Goal: Navigation & Orientation: Find specific page/section

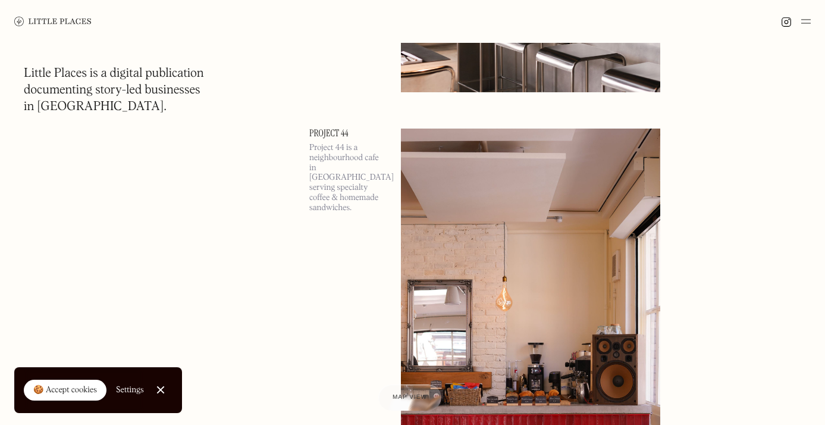
scroll to position [6498, 0]
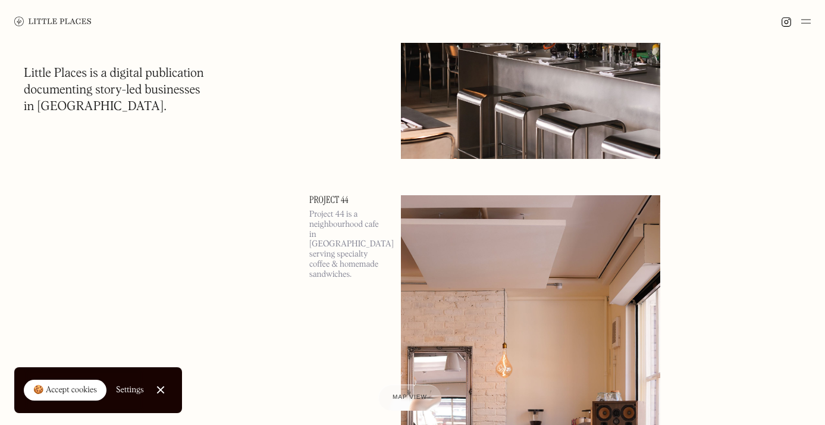
click at [814, 21] on div at bounding box center [412, 21] width 825 height 43
click at [809, 21] on img at bounding box center [806, 21] width 10 height 14
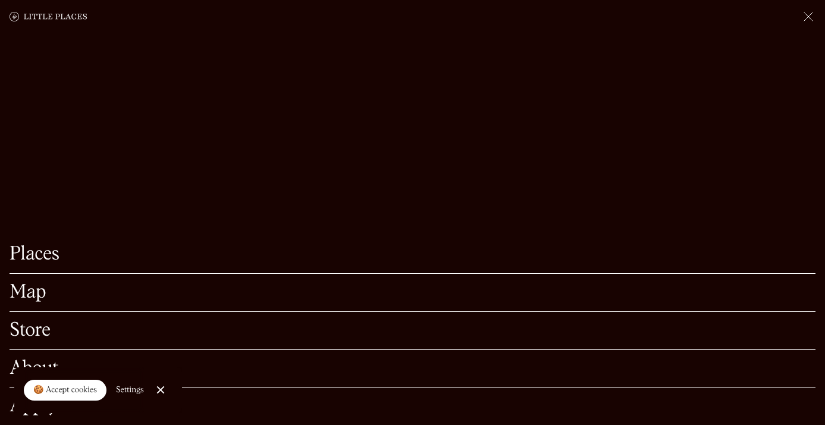
click at [809, 21] on img at bounding box center [808, 17] width 14 height 14
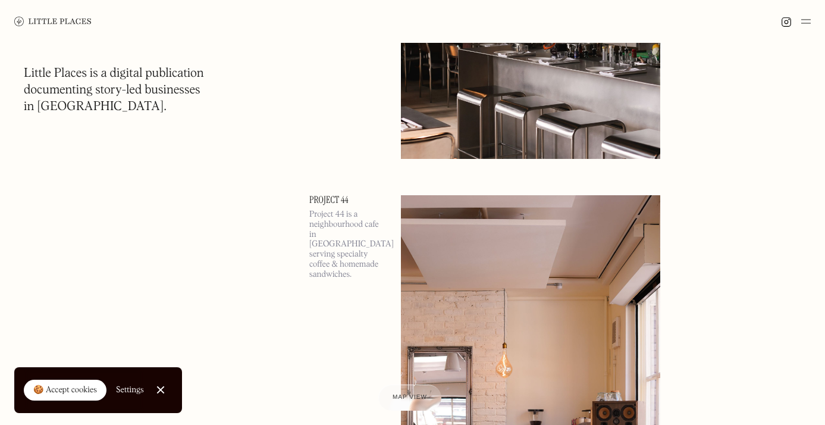
click at [809, 21] on img at bounding box center [806, 21] width 10 height 14
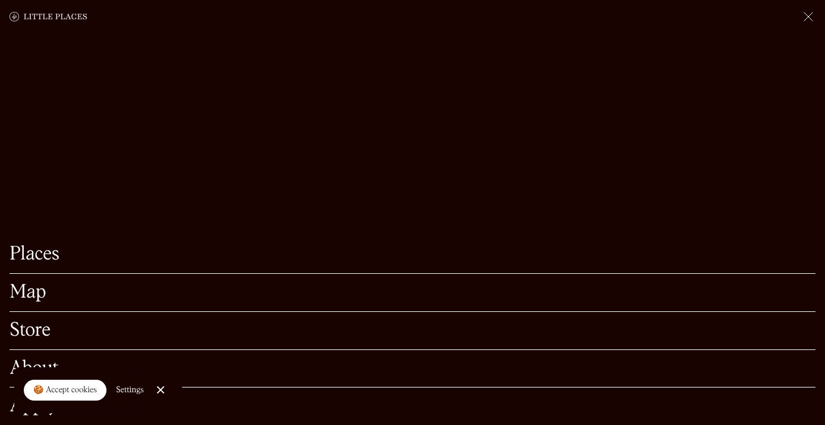
click at [37, 255] on link "Places" at bounding box center [413, 254] width 806 height 18
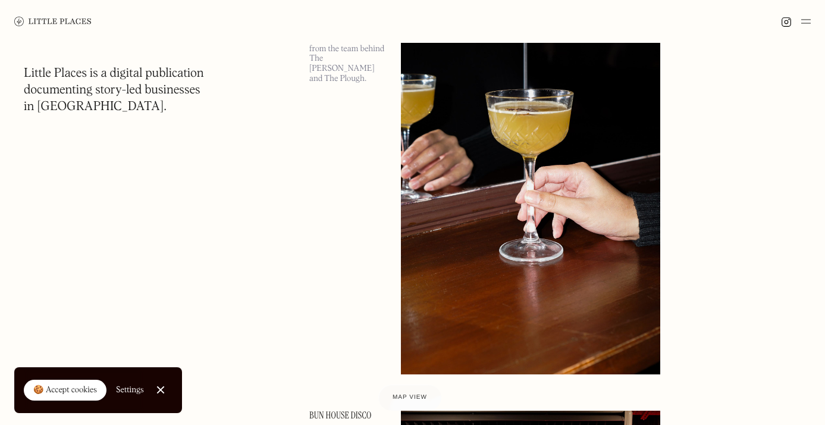
scroll to position [15760, 0]
